Goal: Use online tool/utility: Utilize a website feature to perform a specific function

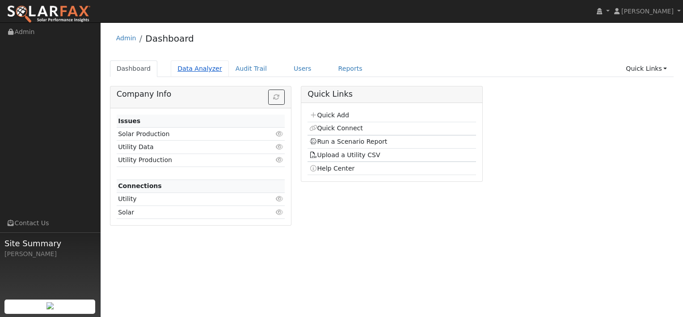
click at [187, 69] on link "Data Analyzer" at bounding box center [200, 68] width 58 height 17
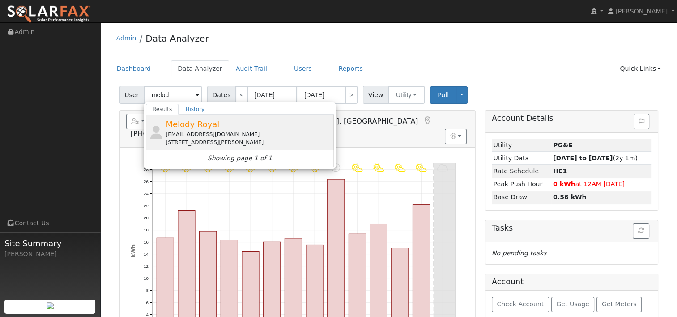
click at [169, 147] on div "Melody Royal [EMAIL_ADDRESS][DOMAIN_NAME] [STREET_ADDRESS][PERSON_NAME]" at bounding box center [240, 133] width 188 height 36
type input "Melody Royal"
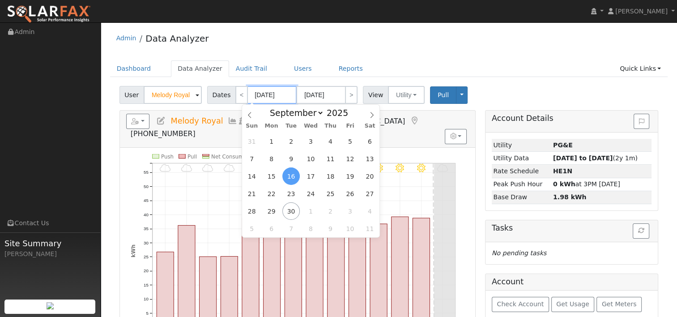
click at [281, 94] on input "[DATE]" at bounding box center [271, 95] width 49 height 18
click at [350, 116] on span at bounding box center [353, 115] width 6 height 5
type input "2024"
click at [254, 211] on span "29" at bounding box center [251, 210] width 17 height 17
type input "[DATE]"
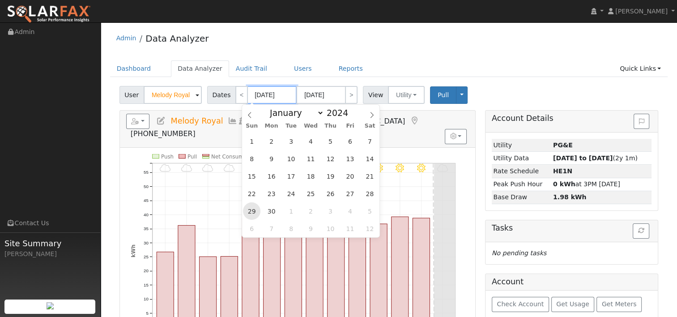
type input "[DATE]"
type input "2024"
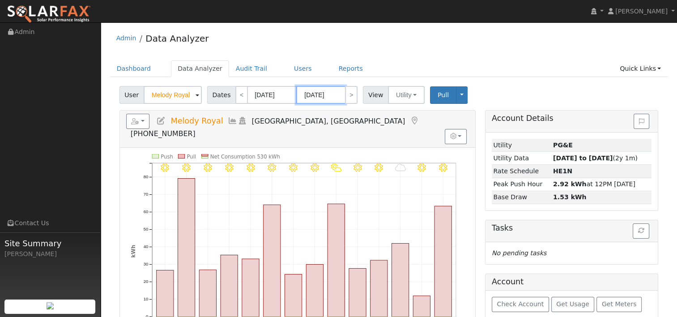
click at [321, 96] on input "[DATE]" at bounding box center [320, 95] width 49 height 18
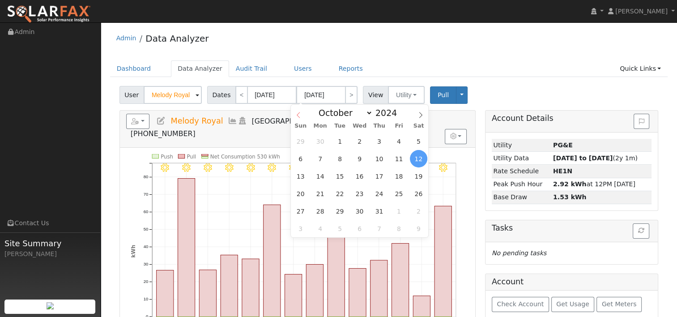
click at [297, 112] on icon at bounding box center [298, 115] width 6 height 6
select select "8"
click at [399, 110] on span at bounding box center [402, 110] width 6 height 5
type input "2025"
click at [301, 207] on span "28" at bounding box center [300, 210] width 17 height 17
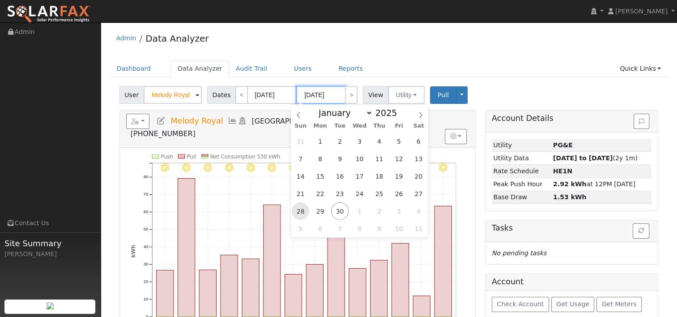
type input "[DATE]"
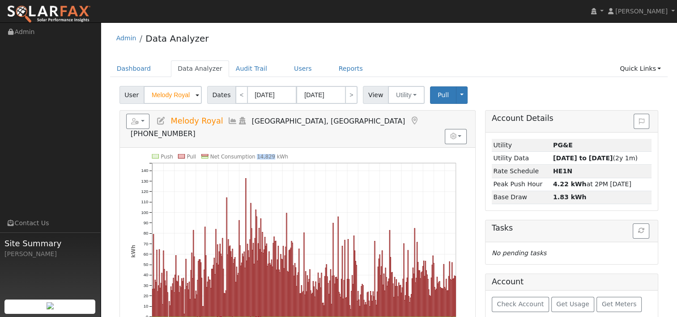
drag, startPoint x: 267, startPoint y: 141, endPoint x: 252, endPoint y: 141, distance: 14.3
click at [252, 153] on text "Net Consumption 14,829 kWh" at bounding box center [249, 156] width 78 height 6
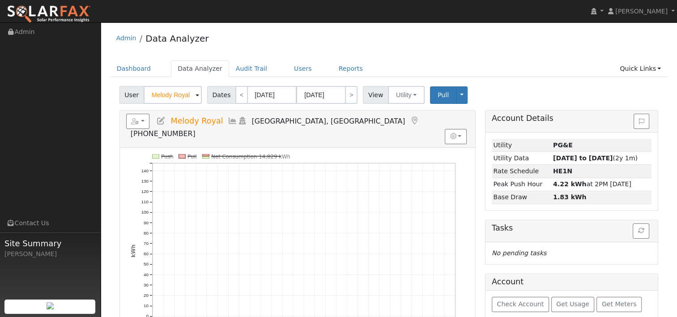
click at [253, 156] on line at bounding box center [246, 156] width 70 height 0
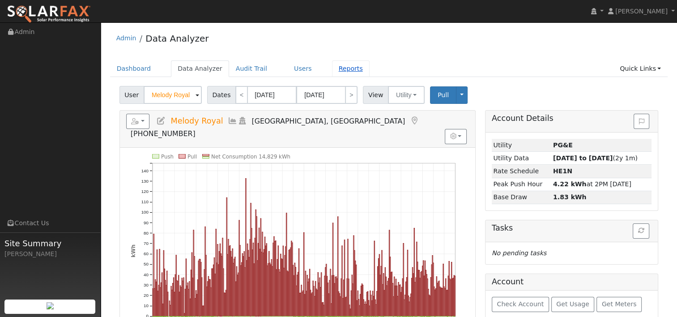
click at [333, 69] on link "Reports" at bounding box center [351, 68] width 38 height 17
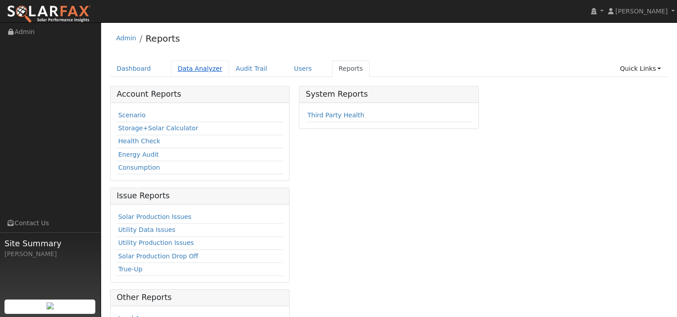
click at [198, 70] on link "Data Analyzer" at bounding box center [200, 68] width 58 height 17
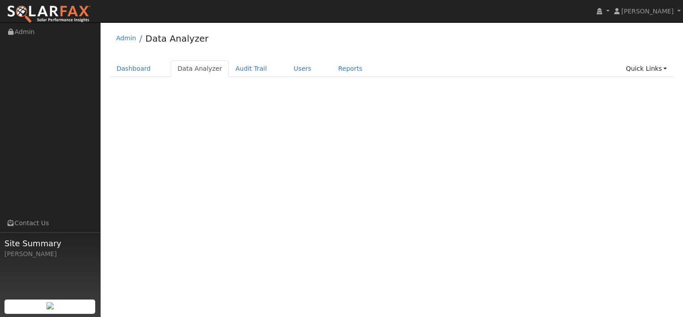
select select "8"
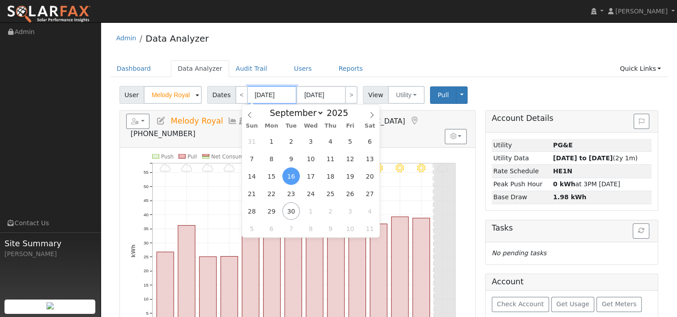
click at [264, 98] on input "[DATE]" at bounding box center [271, 95] width 49 height 18
click at [345, 119] on div "January February March April May June July August September October November De…" at bounding box center [310, 112] width 103 height 15
click at [350, 116] on span at bounding box center [353, 115] width 6 height 5
type input "2024"
click at [255, 208] on span "29" at bounding box center [251, 210] width 17 height 17
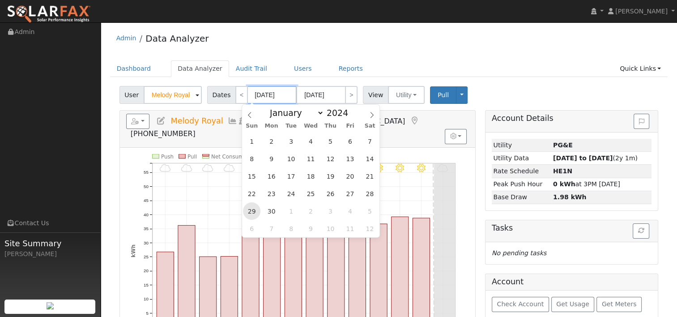
type input "[DATE]"
type input "2024"
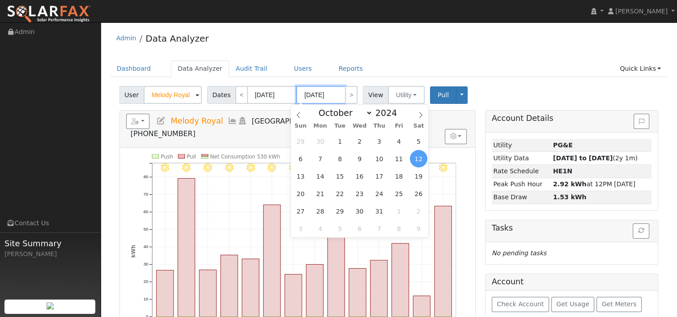
click at [324, 94] on input "[DATE]" at bounding box center [320, 95] width 49 height 18
click at [301, 117] on icon at bounding box center [298, 115] width 6 height 6
select select "8"
click at [399, 109] on span at bounding box center [402, 110] width 6 height 5
type input "2025"
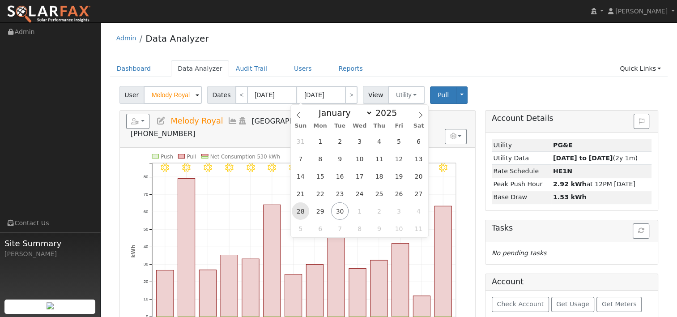
click at [299, 208] on span "28" at bounding box center [300, 210] width 17 height 17
type input "[DATE]"
